Goal: Task Accomplishment & Management: Complete application form

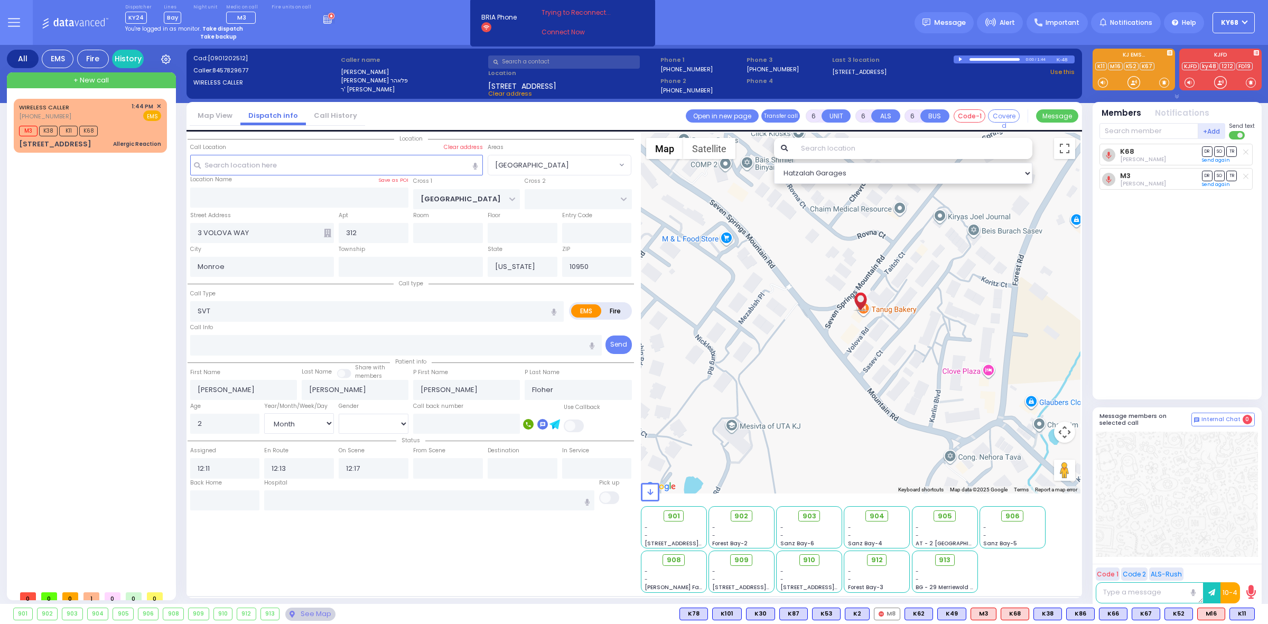
select select "[GEOGRAPHIC_DATA]"
select select "Month"
select select "[DEMOGRAPHIC_DATA]"
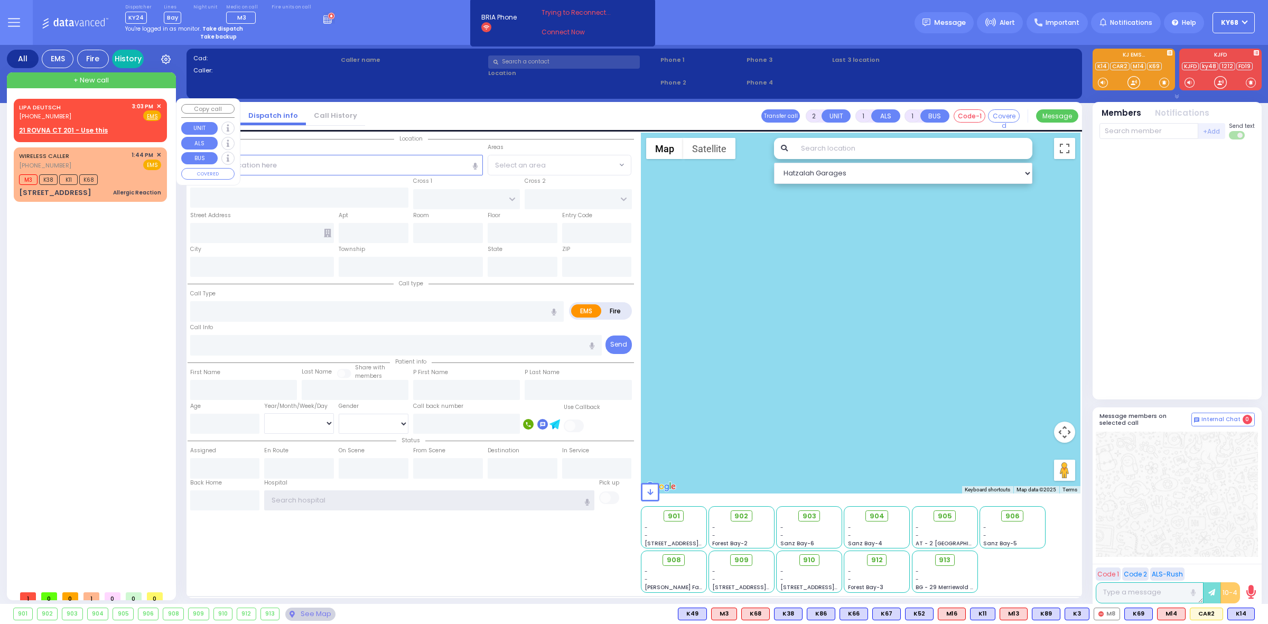
type input "ky68"
click at [108, 338] on div "LIPA DEUTSCH (845) 395-2921 3:03 PM ✕ EMS M3 K38" at bounding box center [92, 342] width 157 height 486
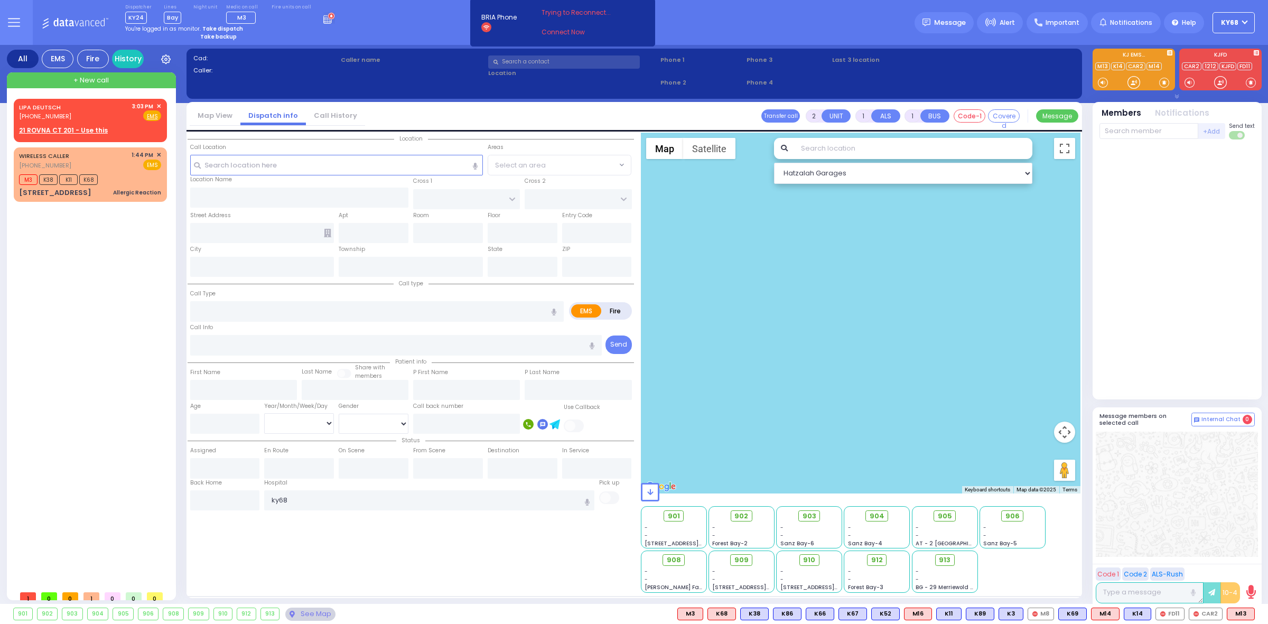
click at [152, 277] on div "LIPA DEUTSCH (845) 395-2921 3:03 PM ✕ EMS M3 K38" at bounding box center [92, 342] width 157 height 486
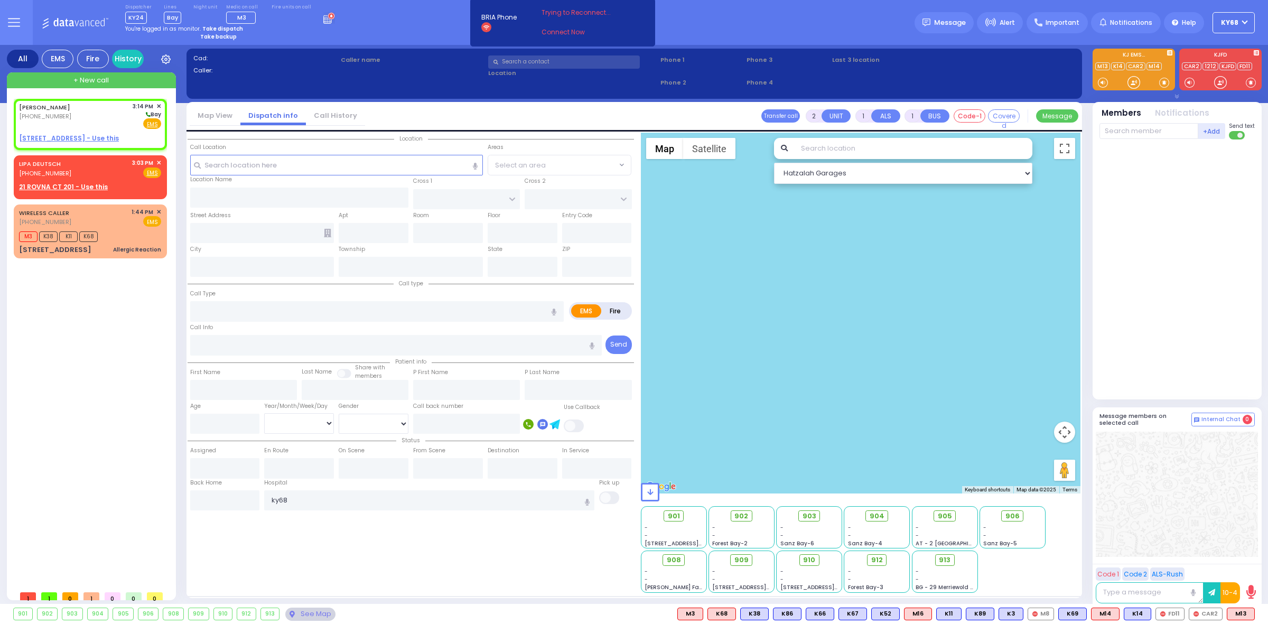
select select
radio input "true"
type input "SIMCHA"
type input "GELB"
select select
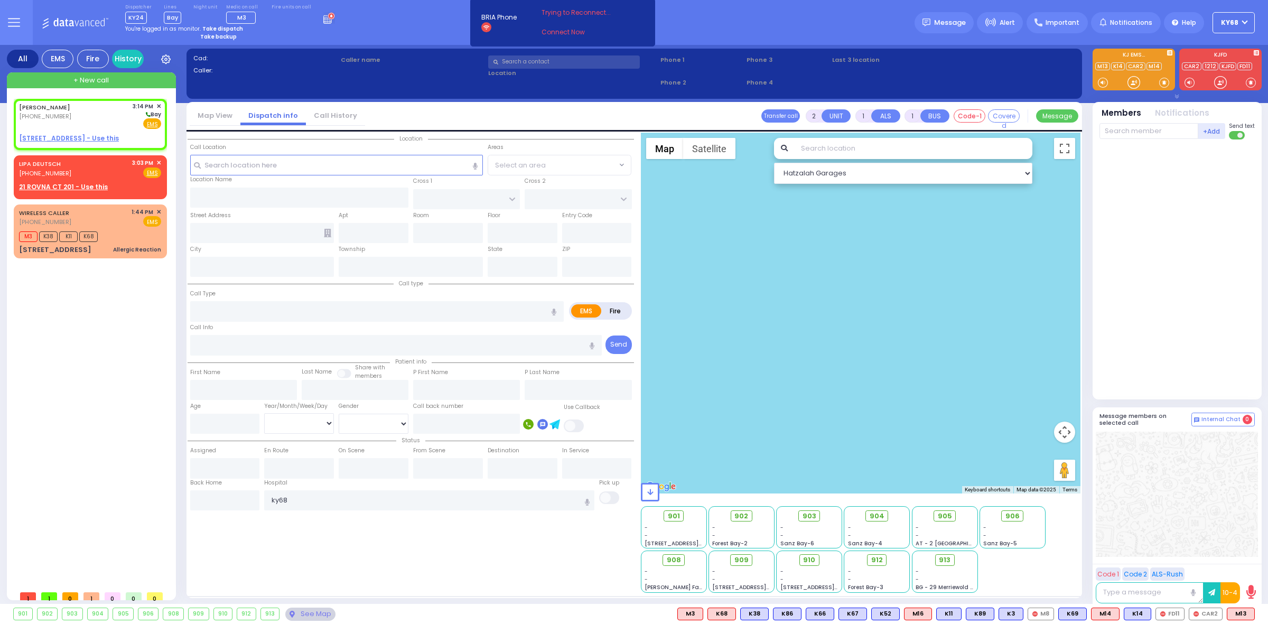
type input "15:14"
select select "Hatzalah Garages"
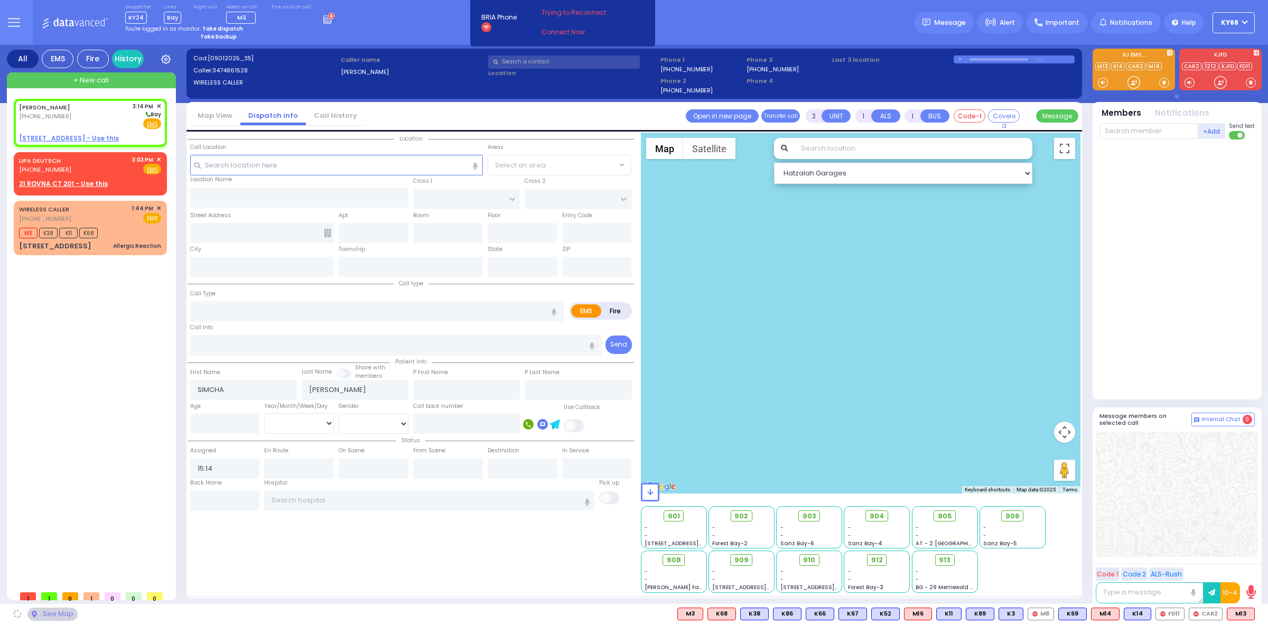
select select
radio input "true"
select select
select select "Hatzalah Garages"
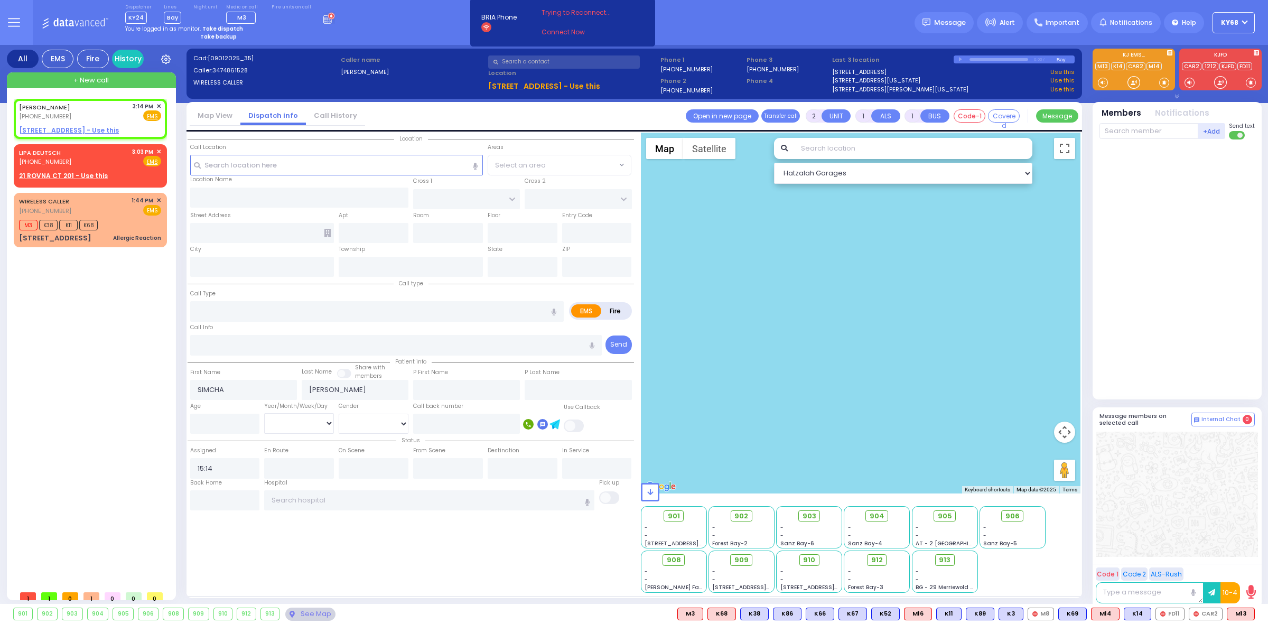
select select
radio input "true"
select select
select select "Hatzalah Garages"
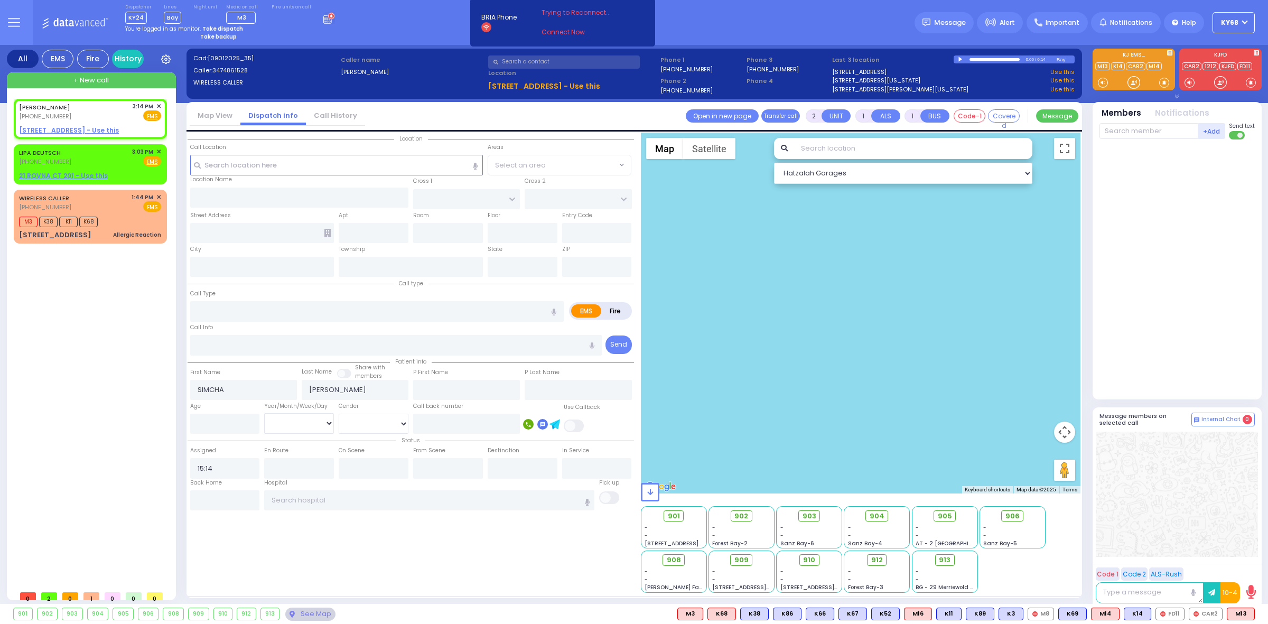
click at [962, 57] on div at bounding box center [961, 59] width 6 height 5
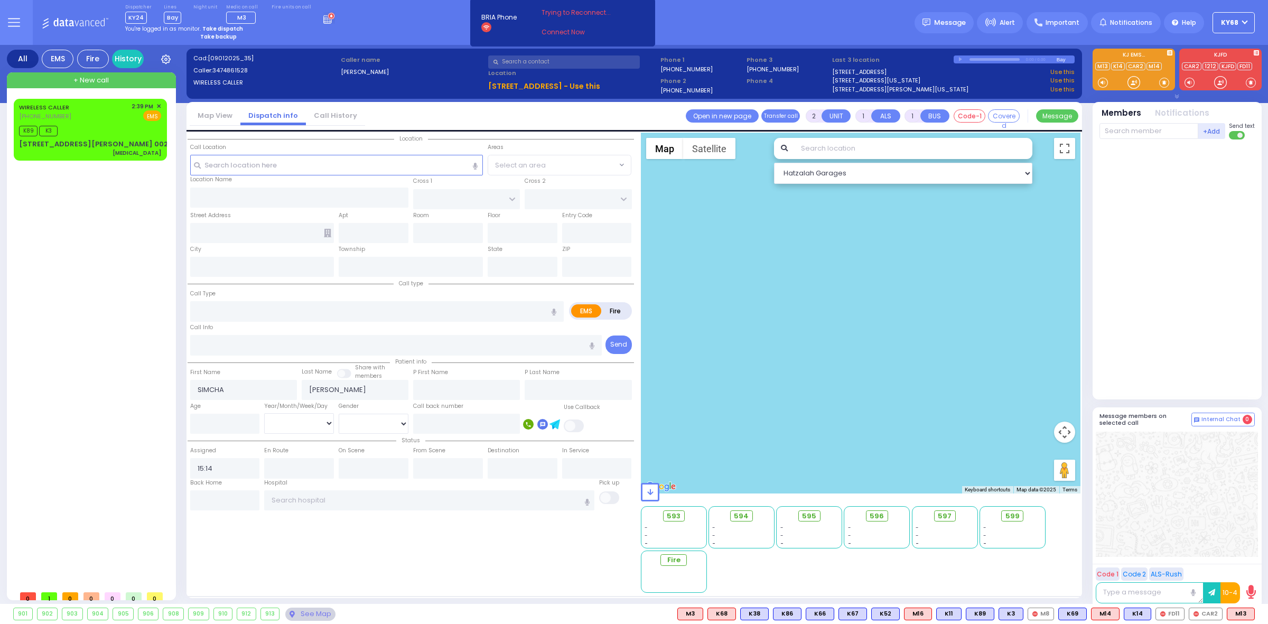
click at [42, 256] on div "WIRELESS CALLER (845) 537-0105 2:39 PM ✕ K89 K3 Dislocation" at bounding box center [92, 342] width 157 height 486
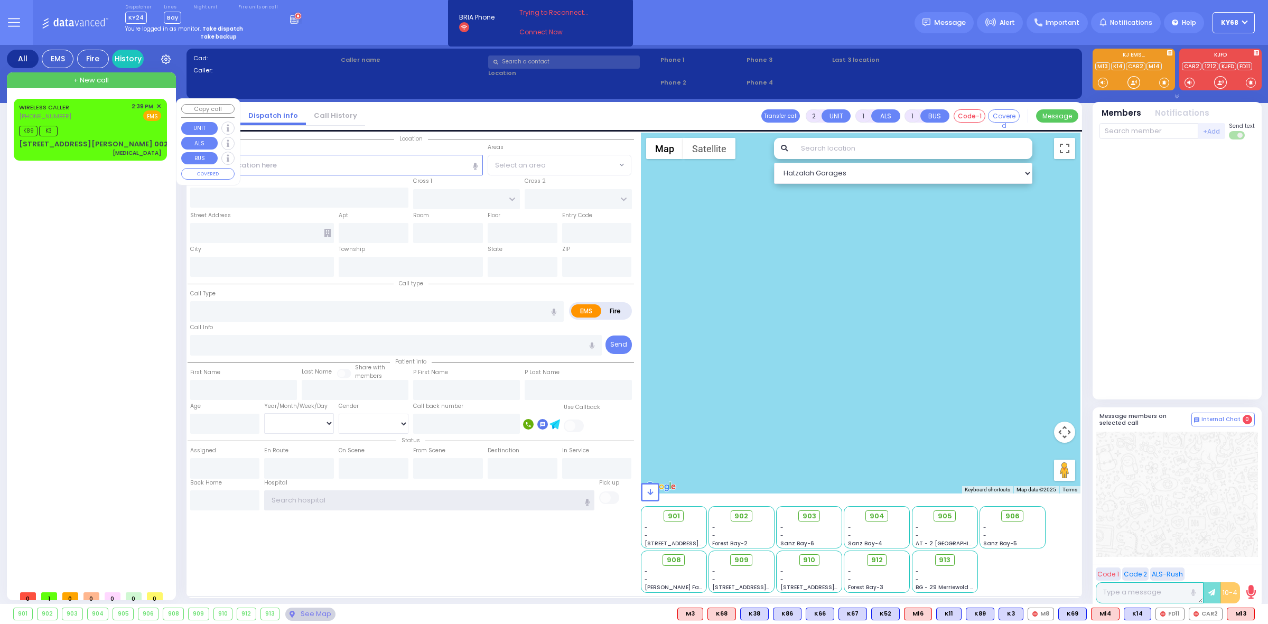
type input "ky68"
click at [92, 144] on div "[STREET_ADDRESS][PERSON_NAME] 002" at bounding box center [93, 144] width 149 height 11
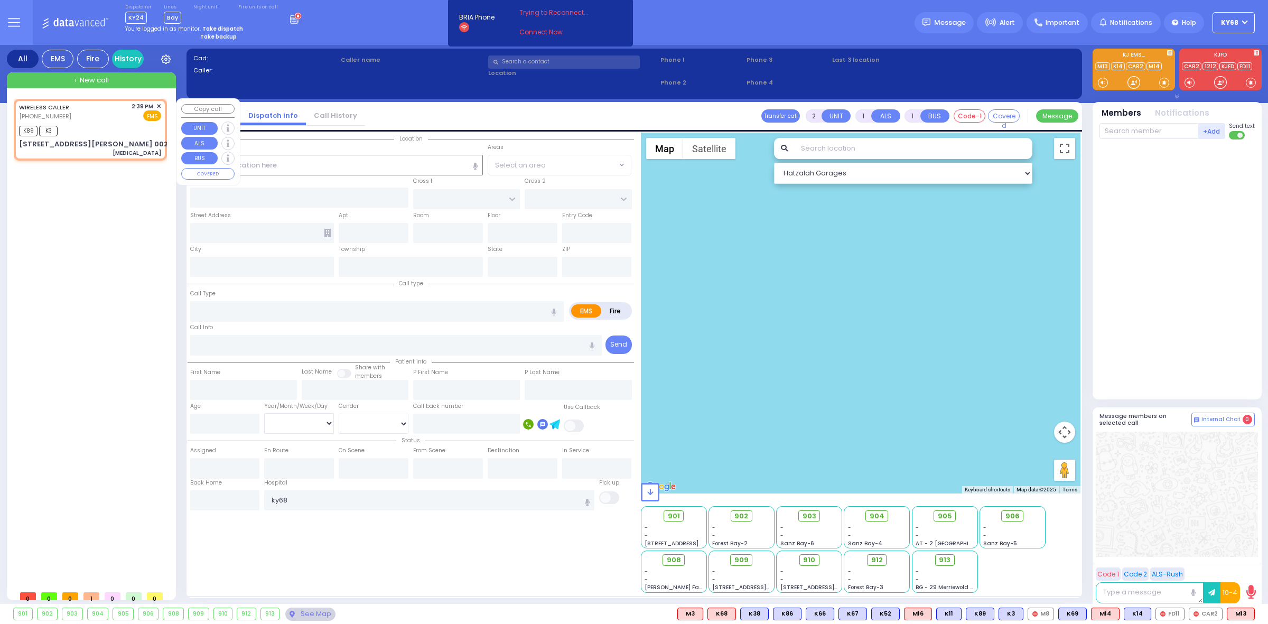
type input "0"
select select
type input "[MEDICAL_DATA]"
radio input "true"
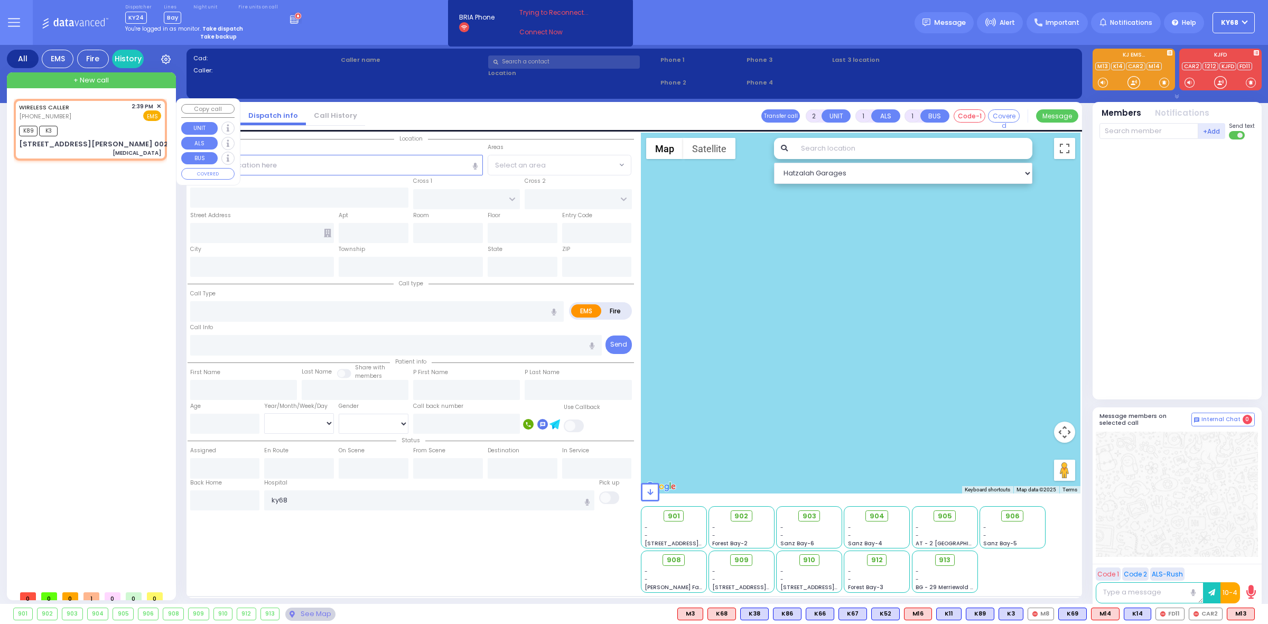
select select
type input "14:39"
type input "14:41"
select select "Hatzalah Garages"
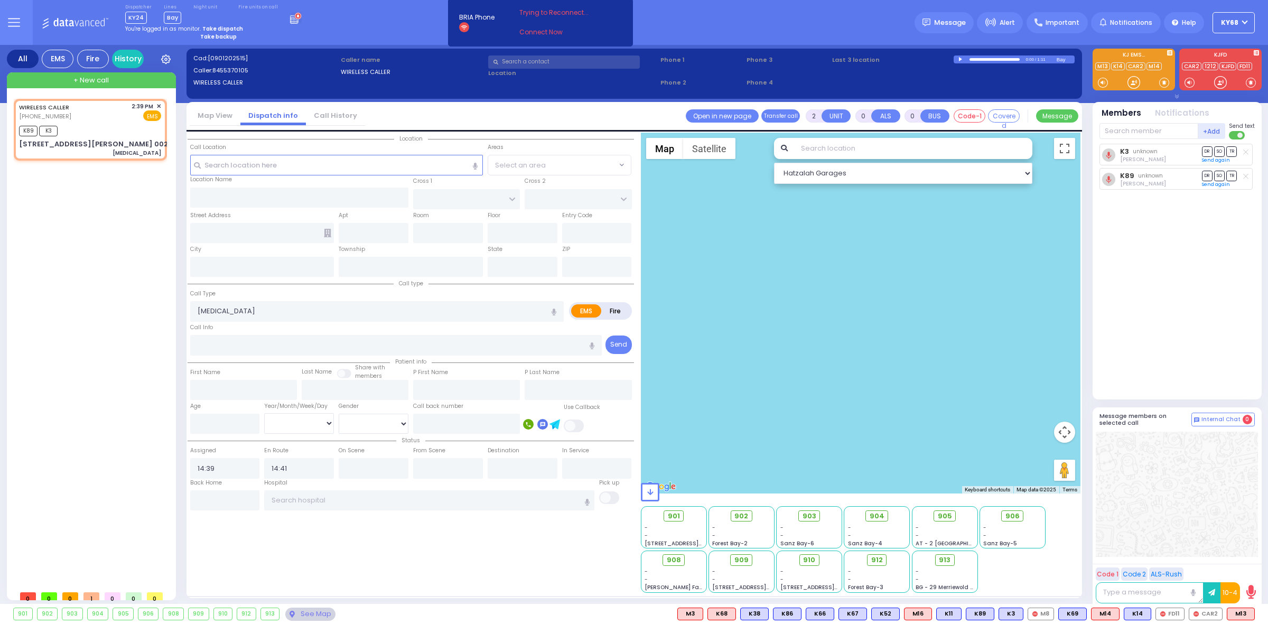
type input "ACRES RD"
type input "[STREET_ADDRESS][PERSON_NAME]"
type input "002"
type input "Monroe"
type input "left side"
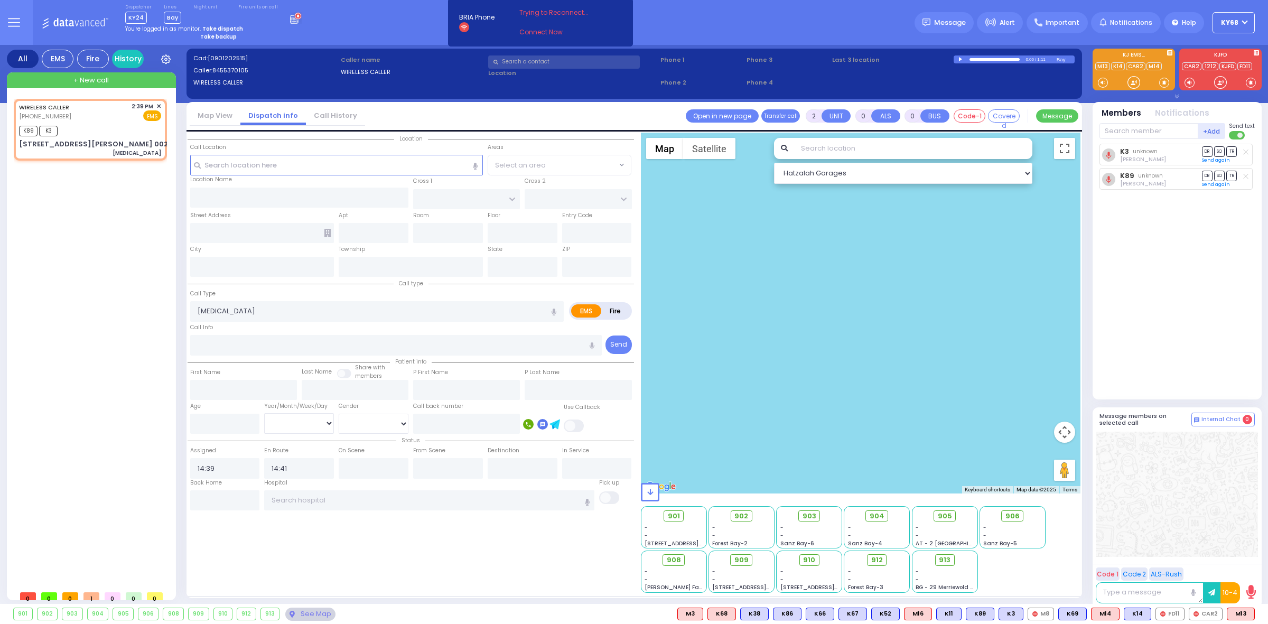
type input "[US_STATE]"
type input "10950"
select select
radio input "true"
select select
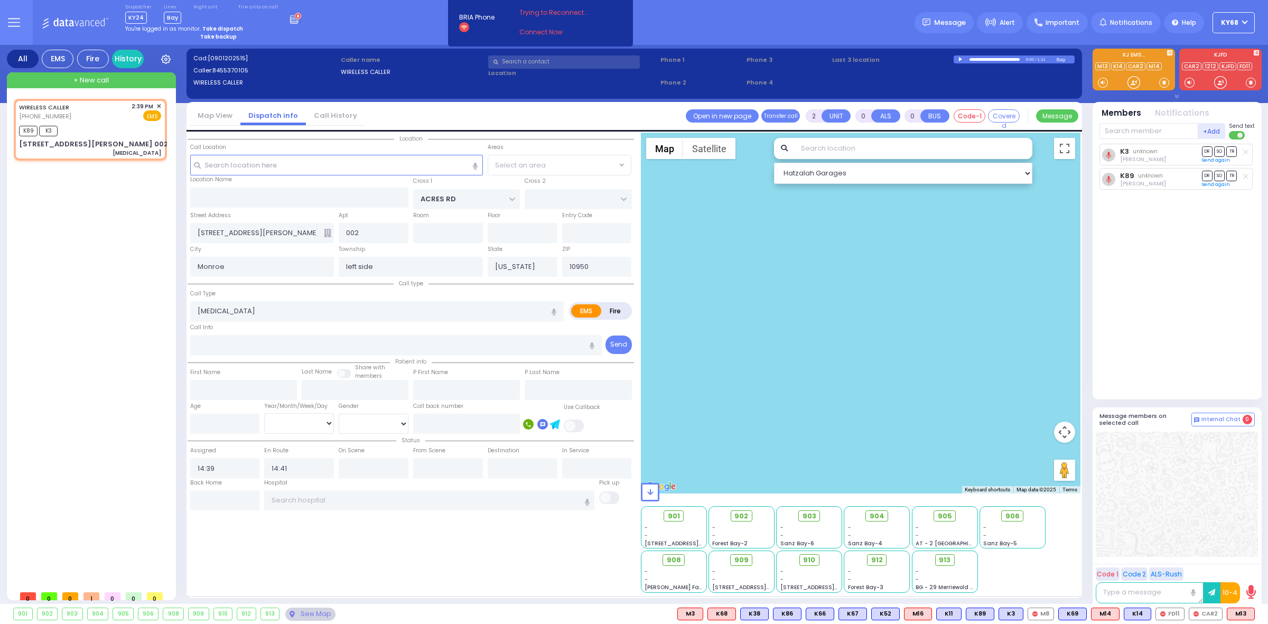
select select "PALM TREE"
select select "Hatzalah Garages"
select select "PALM TREE"
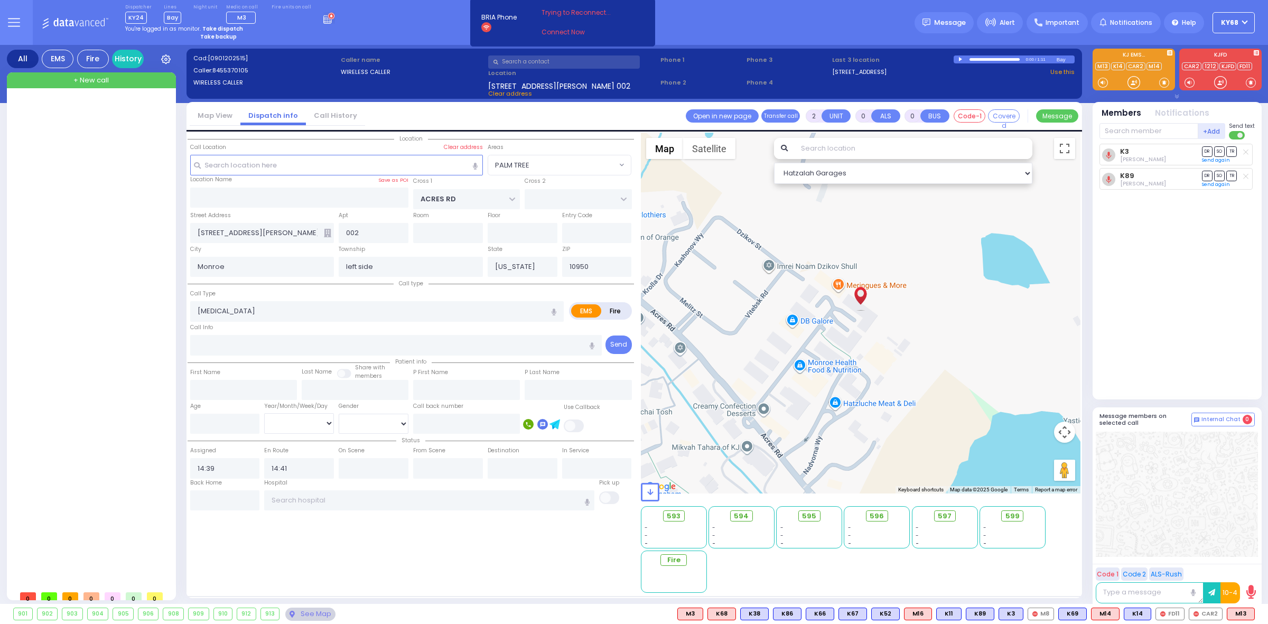
click at [106, 352] on div at bounding box center [92, 342] width 157 height 486
